Goal: Information Seeking & Learning: Learn about a topic

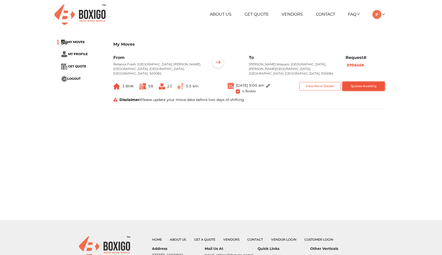
click at [372, 83] on button "Quotes Awaiting" at bounding box center [364, 86] width 42 height 8
click at [364, 85] on button "Quotes Awaiting" at bounding box center [364, 86] width 42 height 8
click at [75, 42] on span "MY MOVES" at bounding box center [75, 42] width 17 height 4
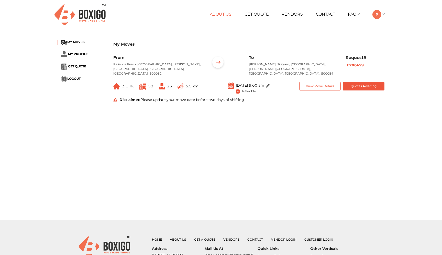
click at [225, 15] on link "About Us" at bounding box center [221, 14] width 22 height 5
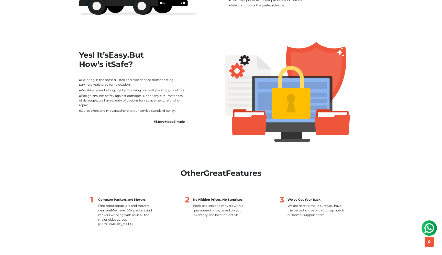
scroll to position [429, 0]
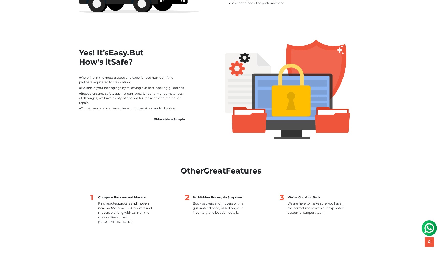
click at [135, 98] on li "■ Boxigo ensures safety against damages. Under any circumstances of damages, we…" at bounding box center [132, 98] width 107 height 14
click at [135, 110] on ul "■ We bring in the most trusted and experienced home shifting partners registere…" at bounding box center [141, 98] width 124 height 47
click at [134, 116] on ul "■ We bring in the most trusted and experienced home shifting partners registere…" at bounding box center [141, 98] width 124 height 47
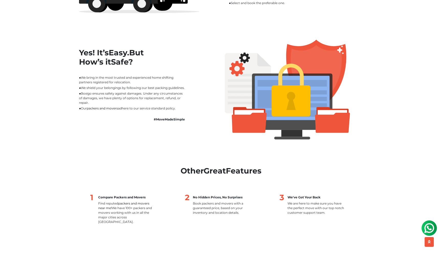
click at [134, 116] on ul "■ We bring in the most trusted and experienced home shifting partners registere…" at bounding box center [141, 98] width 124 height 47
click at [130, 128] on div "Yes! It’s Easy. But How’s it Safe? ■ We bring in the most trusted and experienc…" at bounding box center [148, 90] width 146 height 100
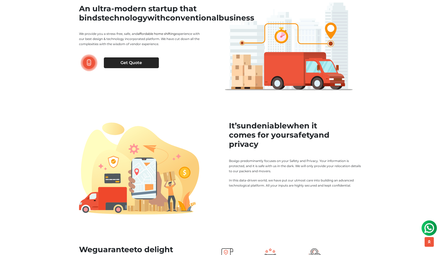
scroll to position [0, 0]
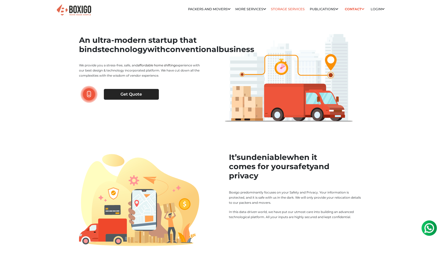
click at [285, 10] on link "Storage Services" at bounding box center [288, 9] width 34 height 4
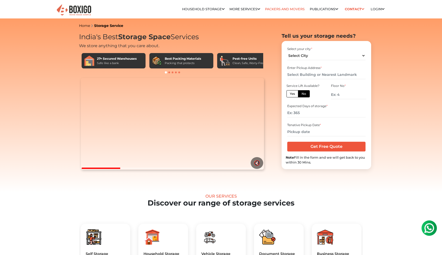
click at [272, 9] on link "Packers and Movers" at bounding box center [285, 9] width 40 height 4
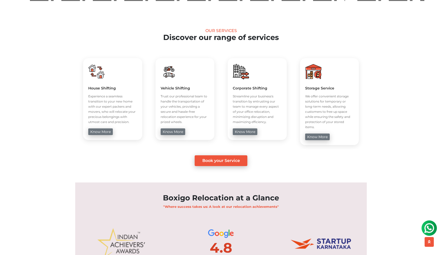
scroll to position [182, 0]
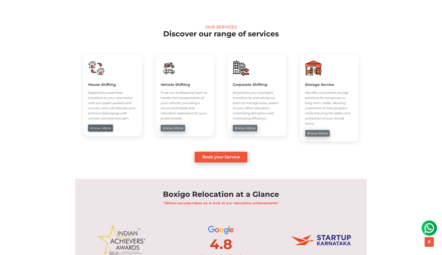
click at [102, 127] on link "know more" at bounding box center [100, 128] width 25 height 7
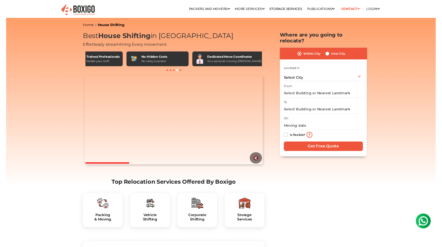
scroll to position [0, 236]
